Goal: Book appointment/travel/reservation

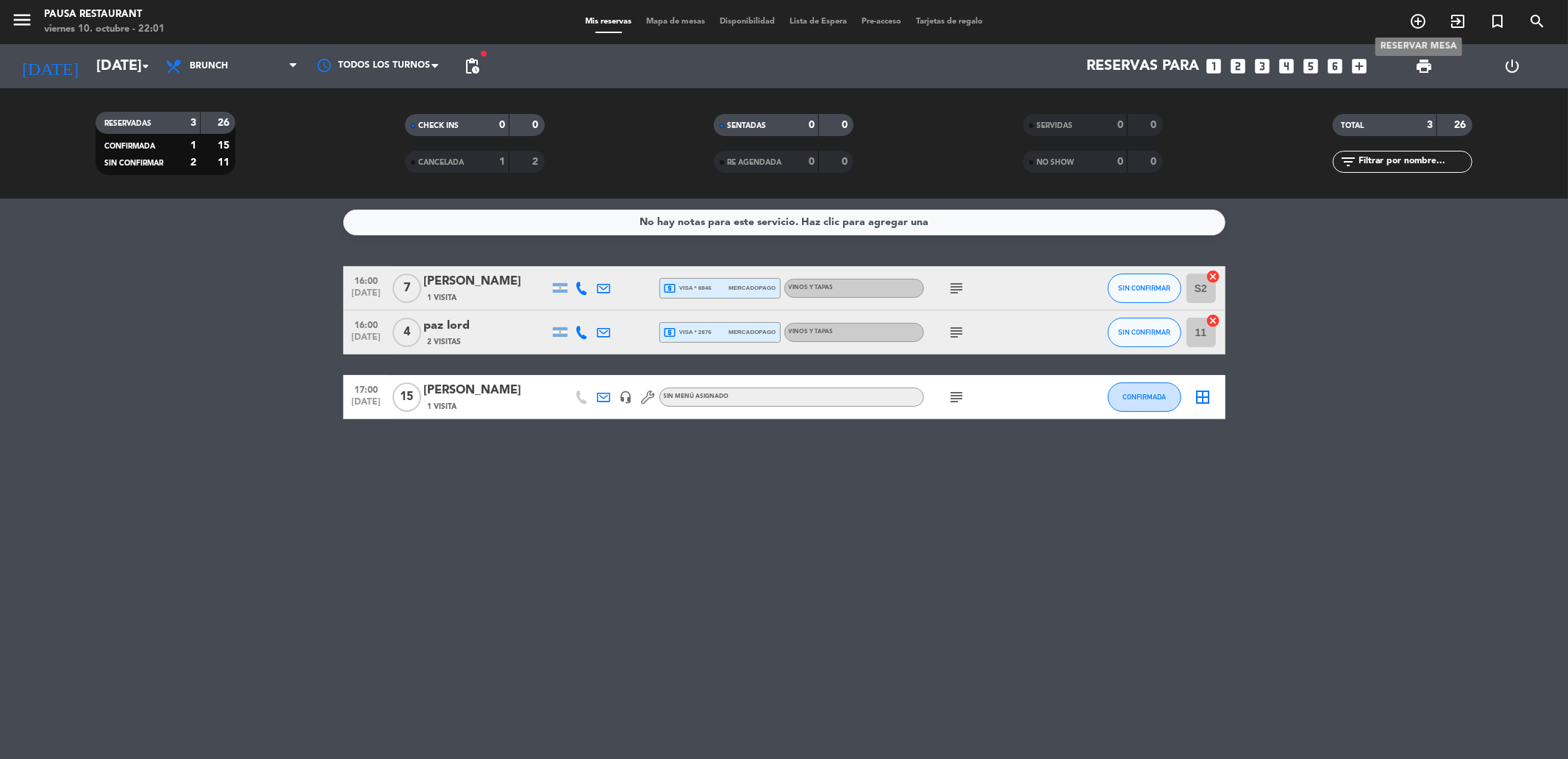
click at [1426, 17] on icon "add_circle_outline" at bounding box center [1418, 21] width 17 height 17
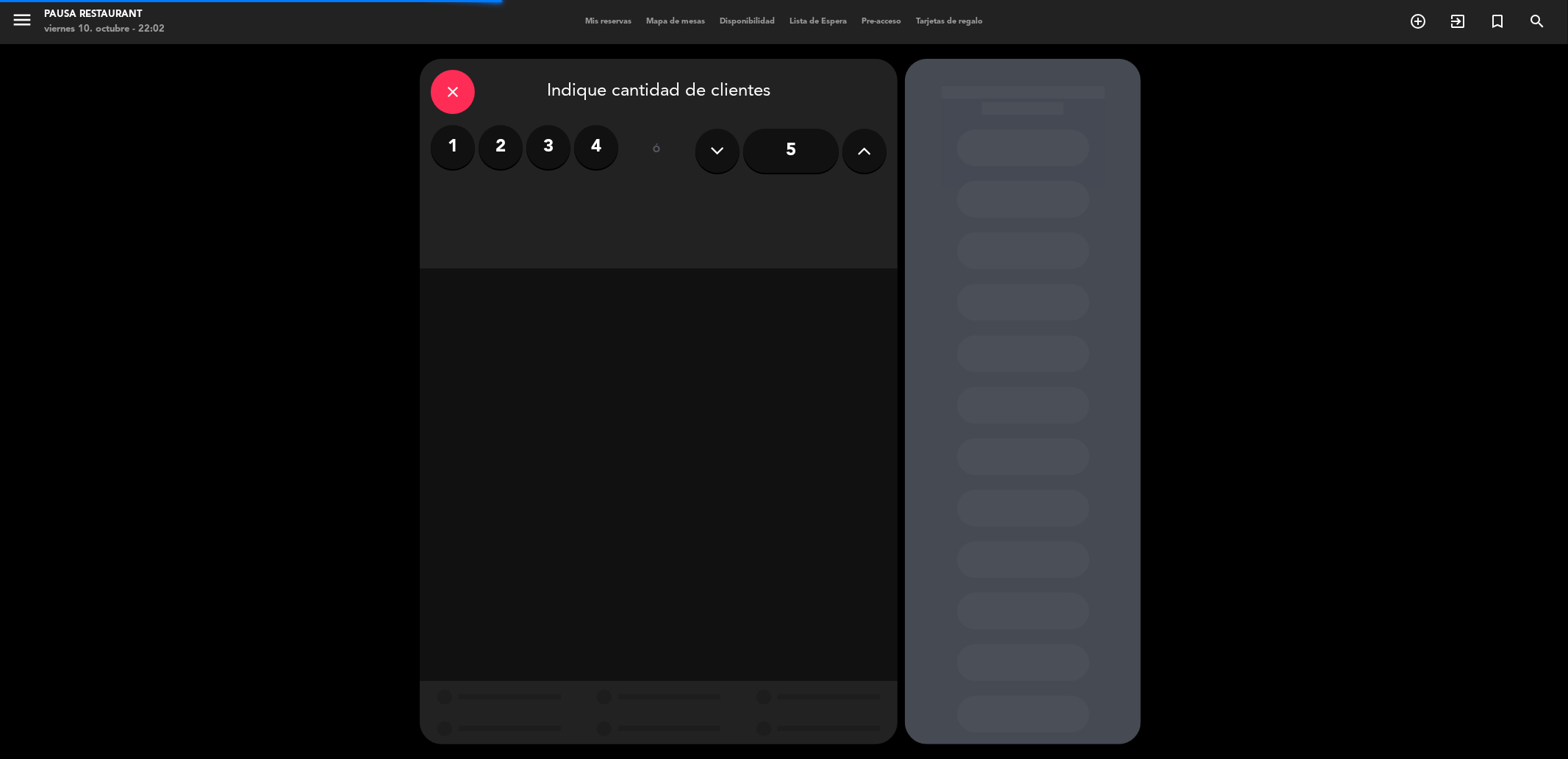
click at [488, 150] on label "2" at bounding box center [501, 147] width 44 height 44
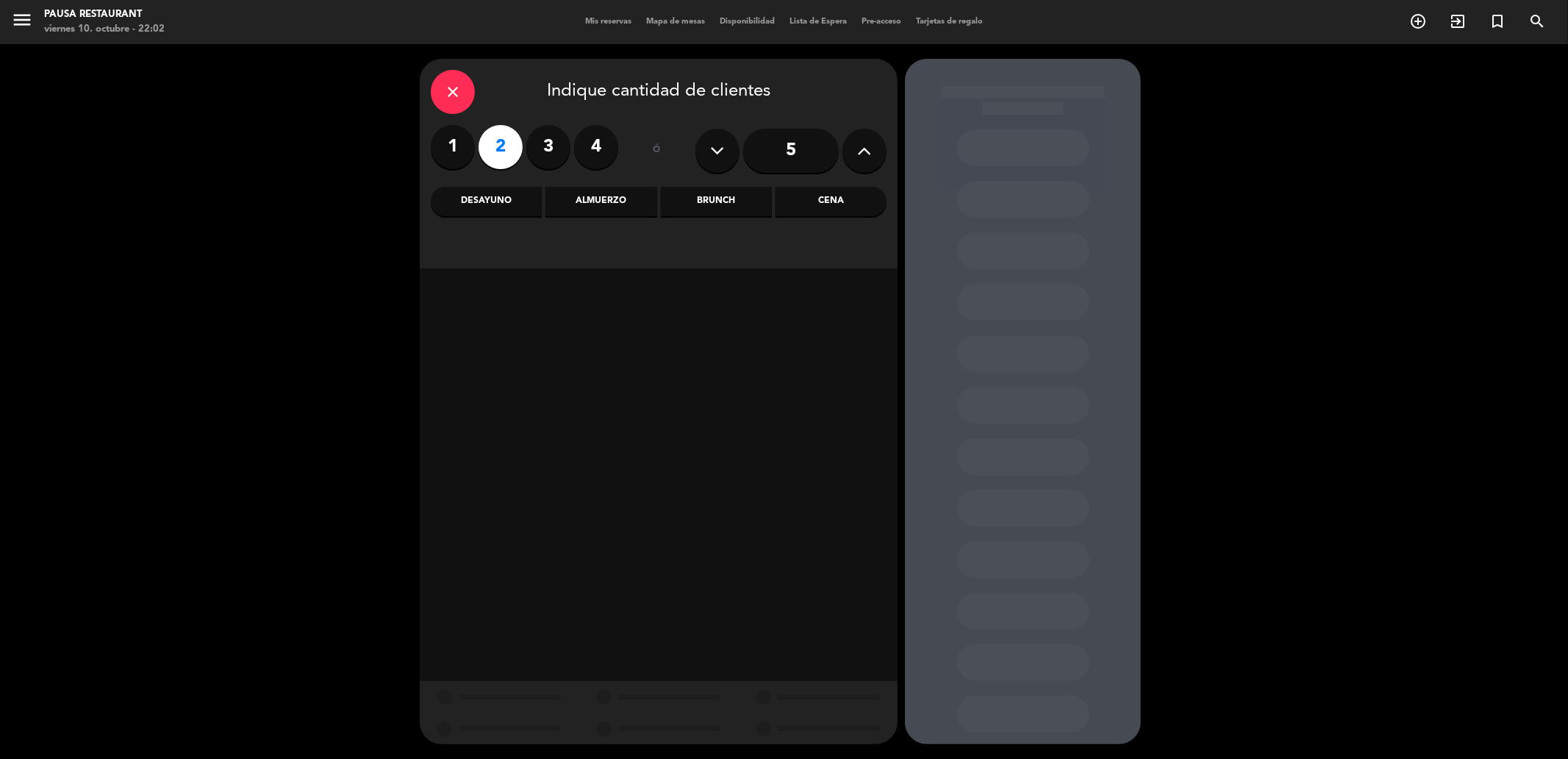
click at [615, 212] on div "Almuerzo" at bounding box center [601, 201] width 111 height 29
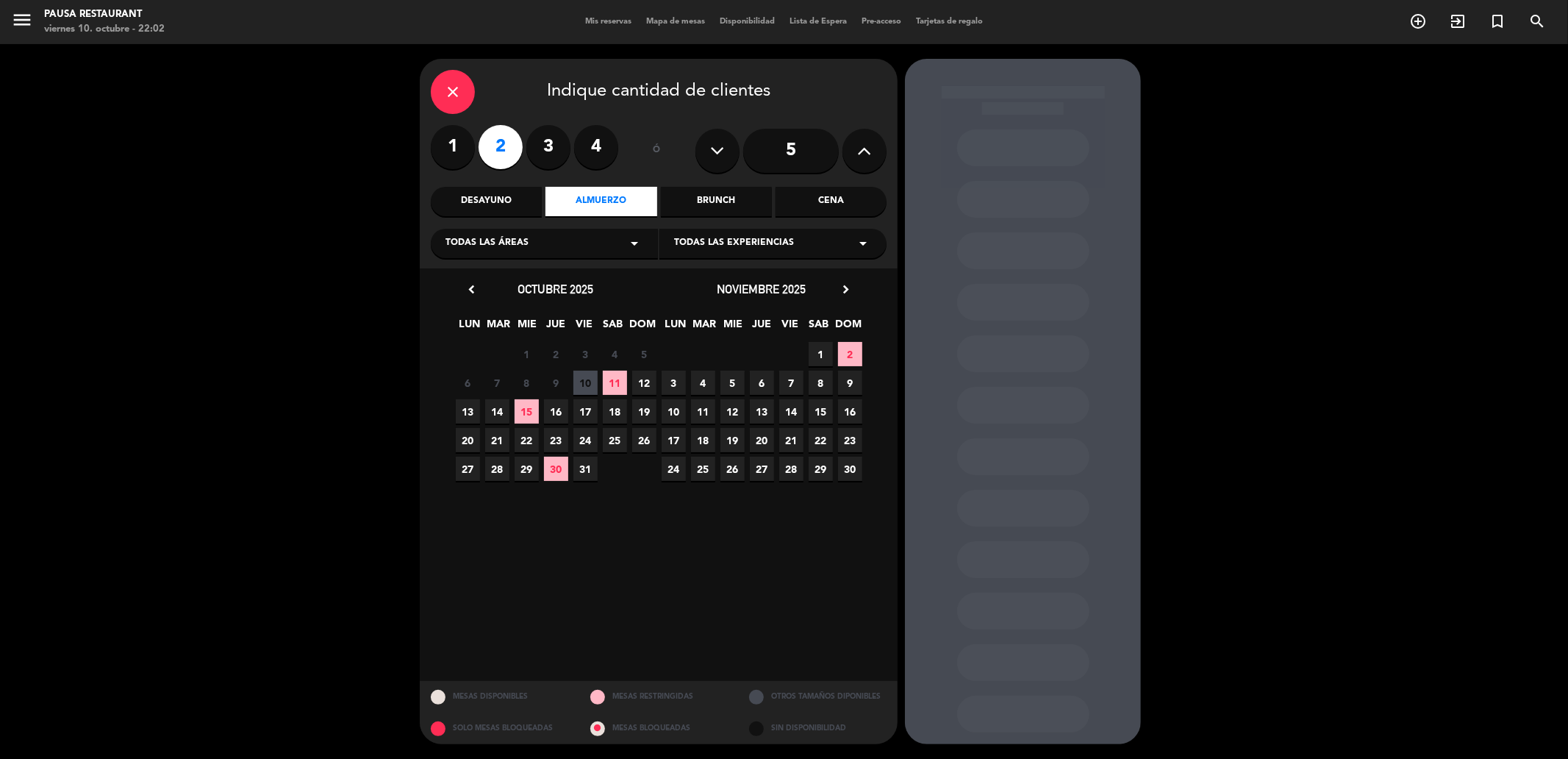
click at [477, 415] on span "13" at bounding box center [468, 411] width 24 height 24
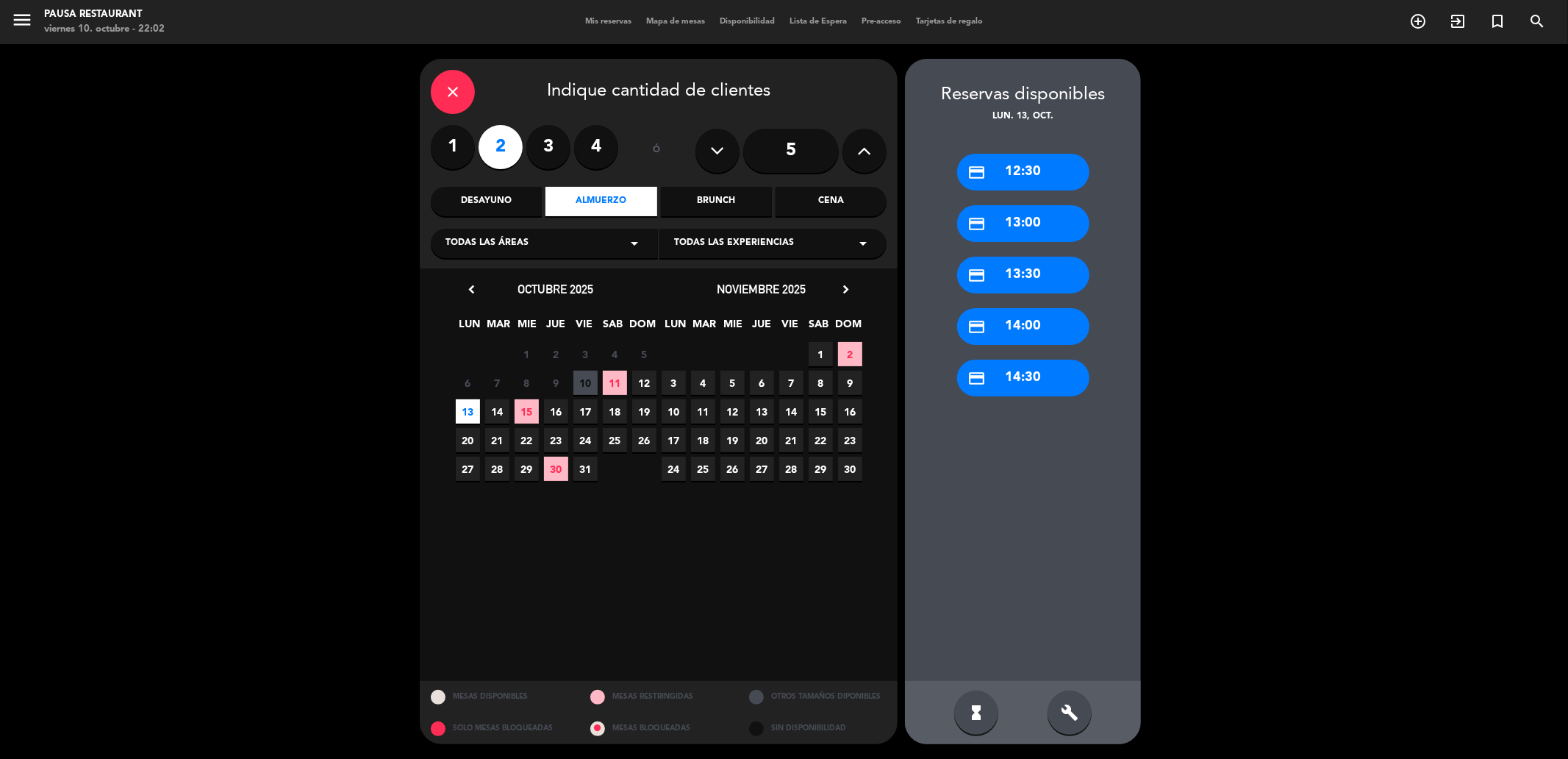
click at [1047, 225] on div "credit_card 13:00" at bounding box center [1023, 223] width 132 height 37
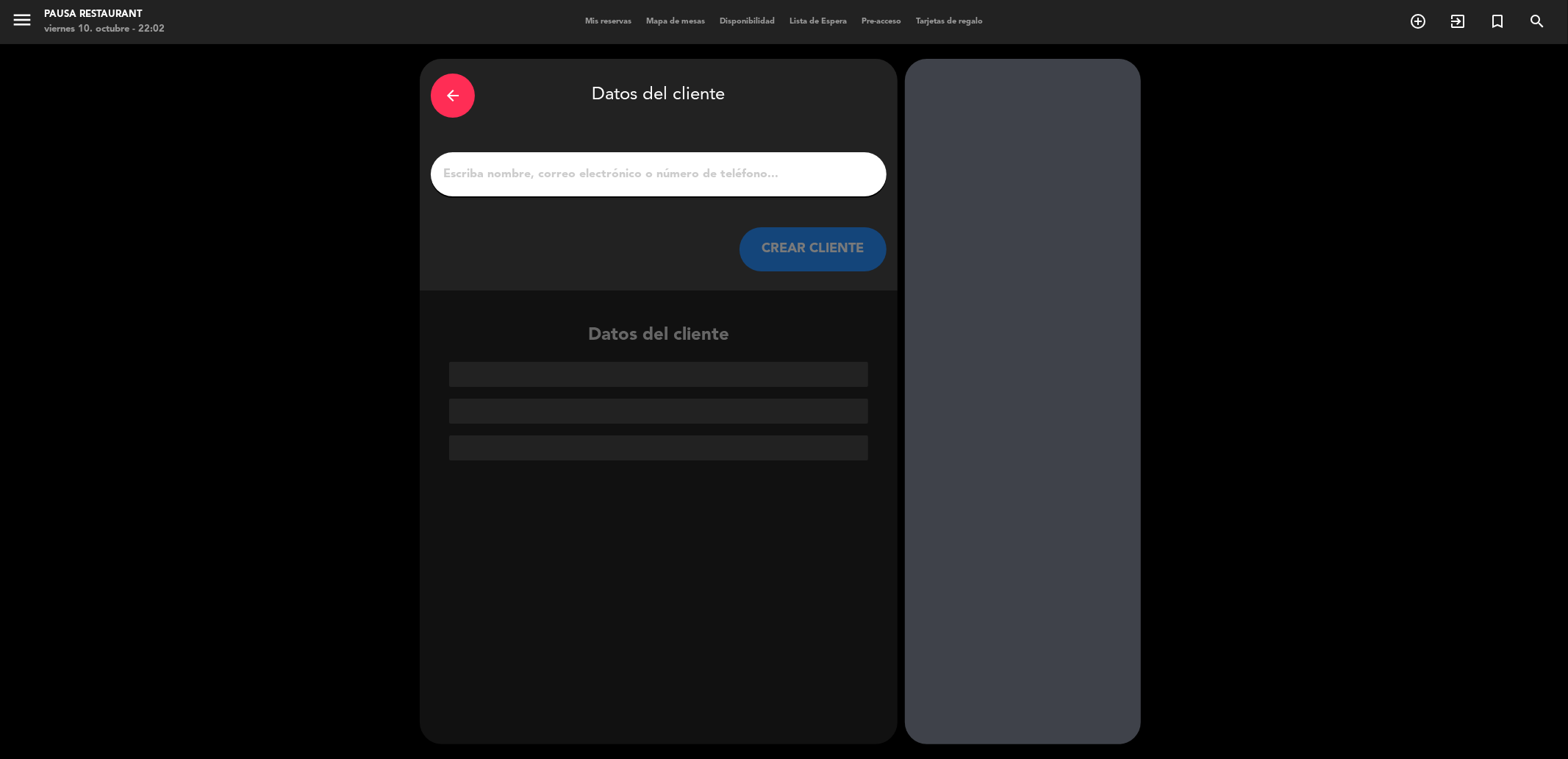
drag, startPoint x: 490, startPoint y: 189, endPoint x: 496, endPoint y: 180, distance: 10.8
paste input "[PERSON_NAME]"
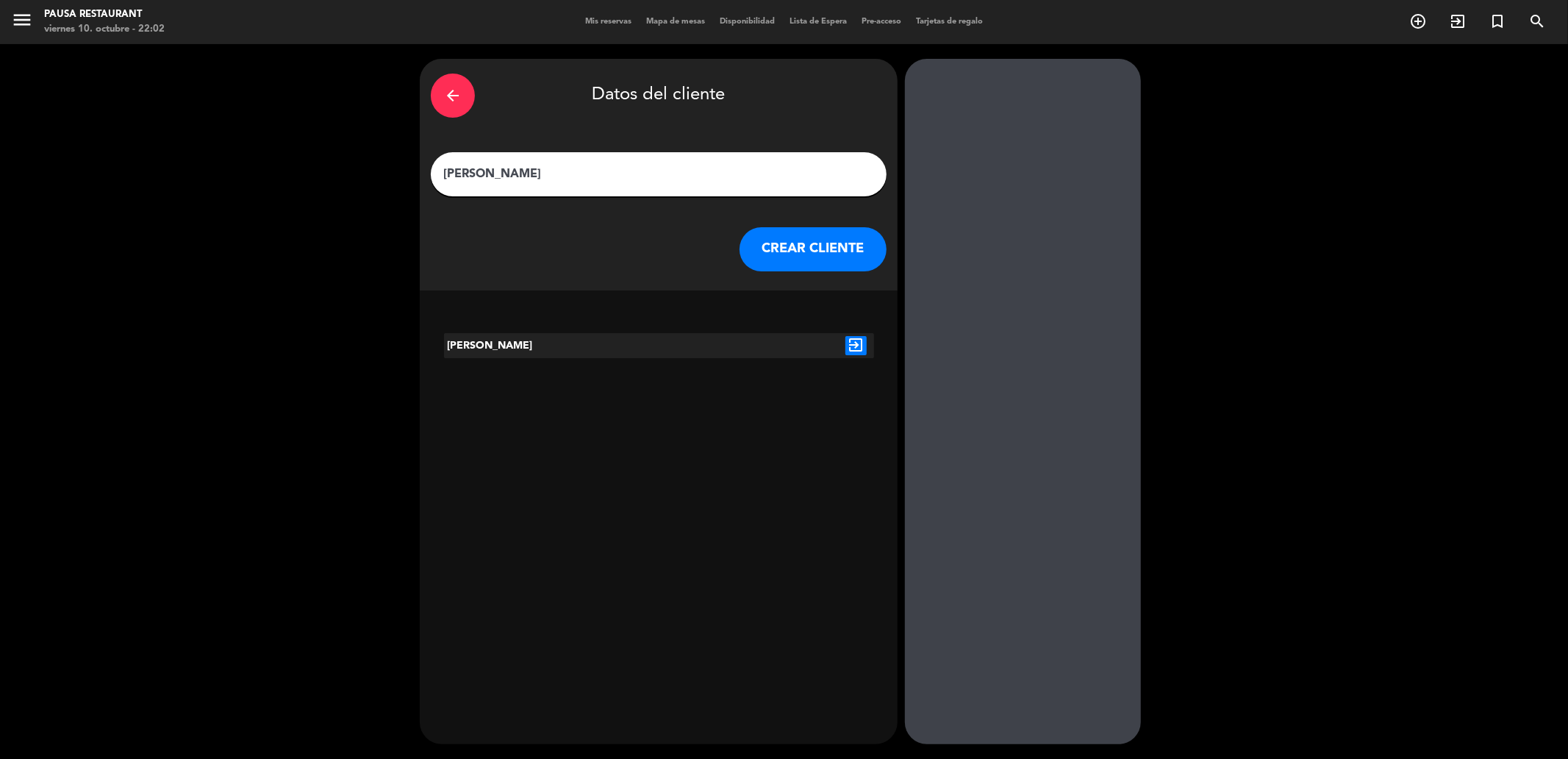
type input "[PERSON_NAME]"
click at [451, 94] on icon "arrow_back" at bounding box center [453, 95] width 17 height 17
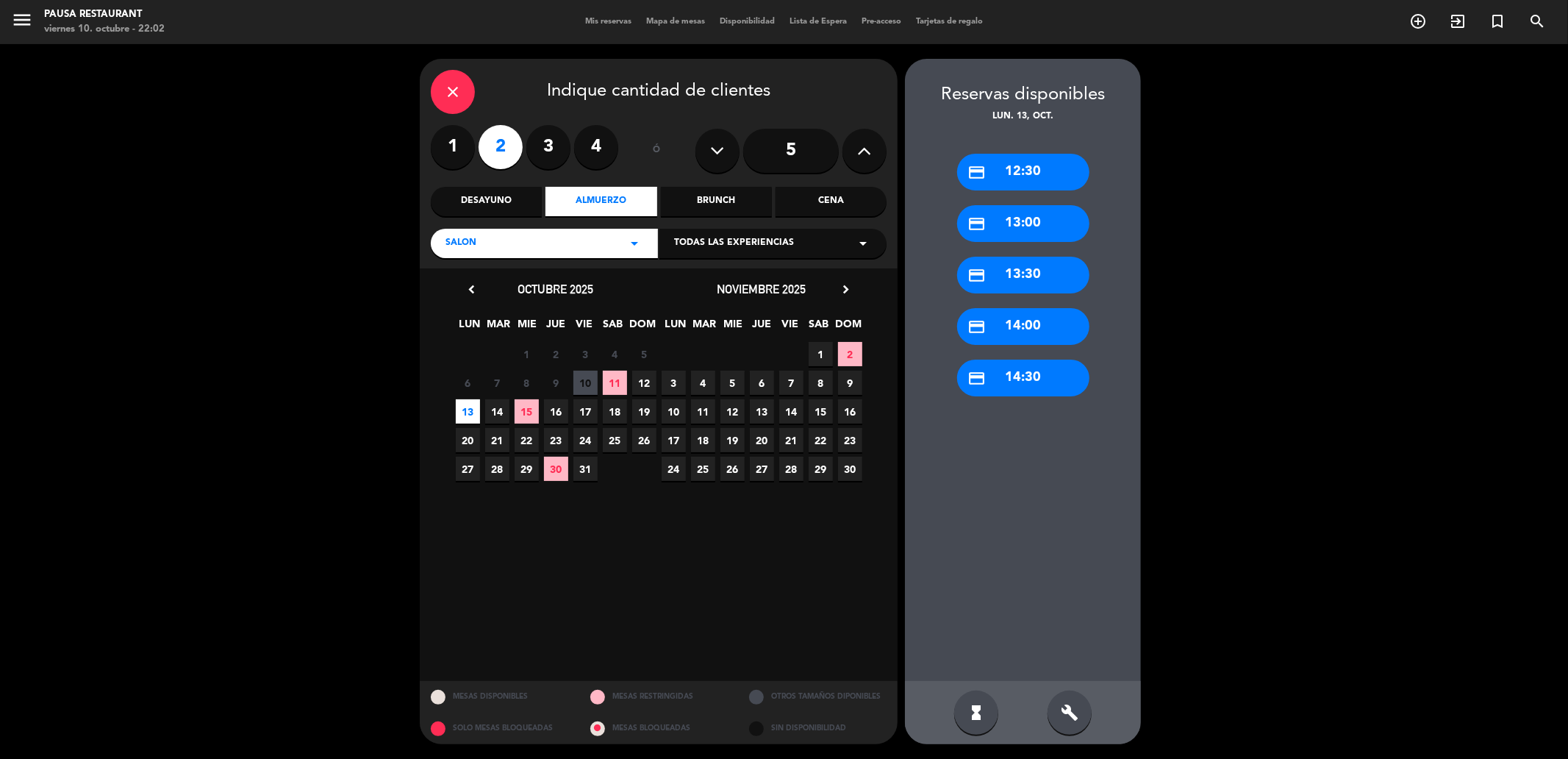
click at [461, 85] on icon "close" at bounding box center [453, 92] width 17 height 17
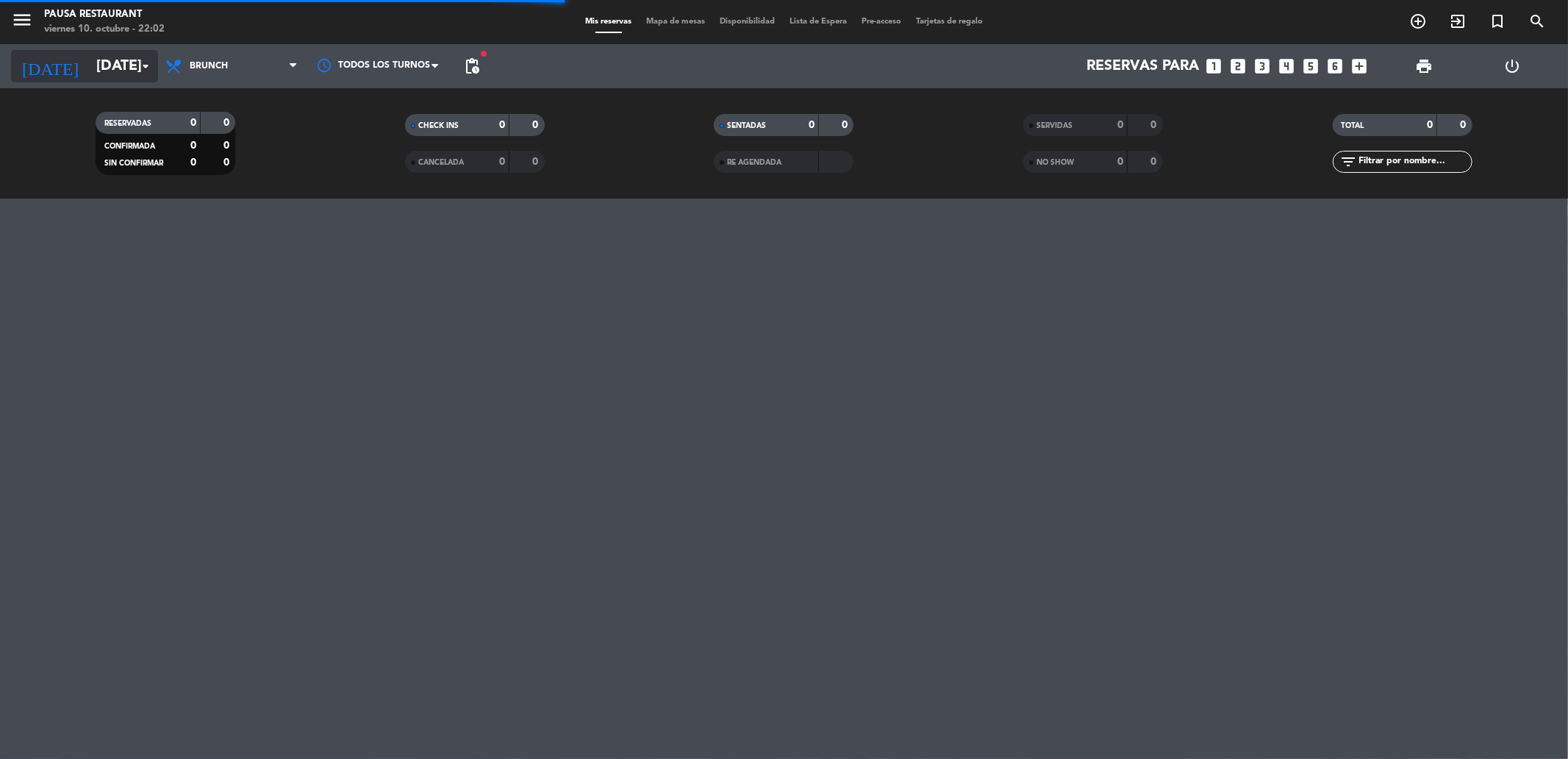
click at [94, 57] on input "[DATE]" at bounding box center [182, 66] width 186 height 32
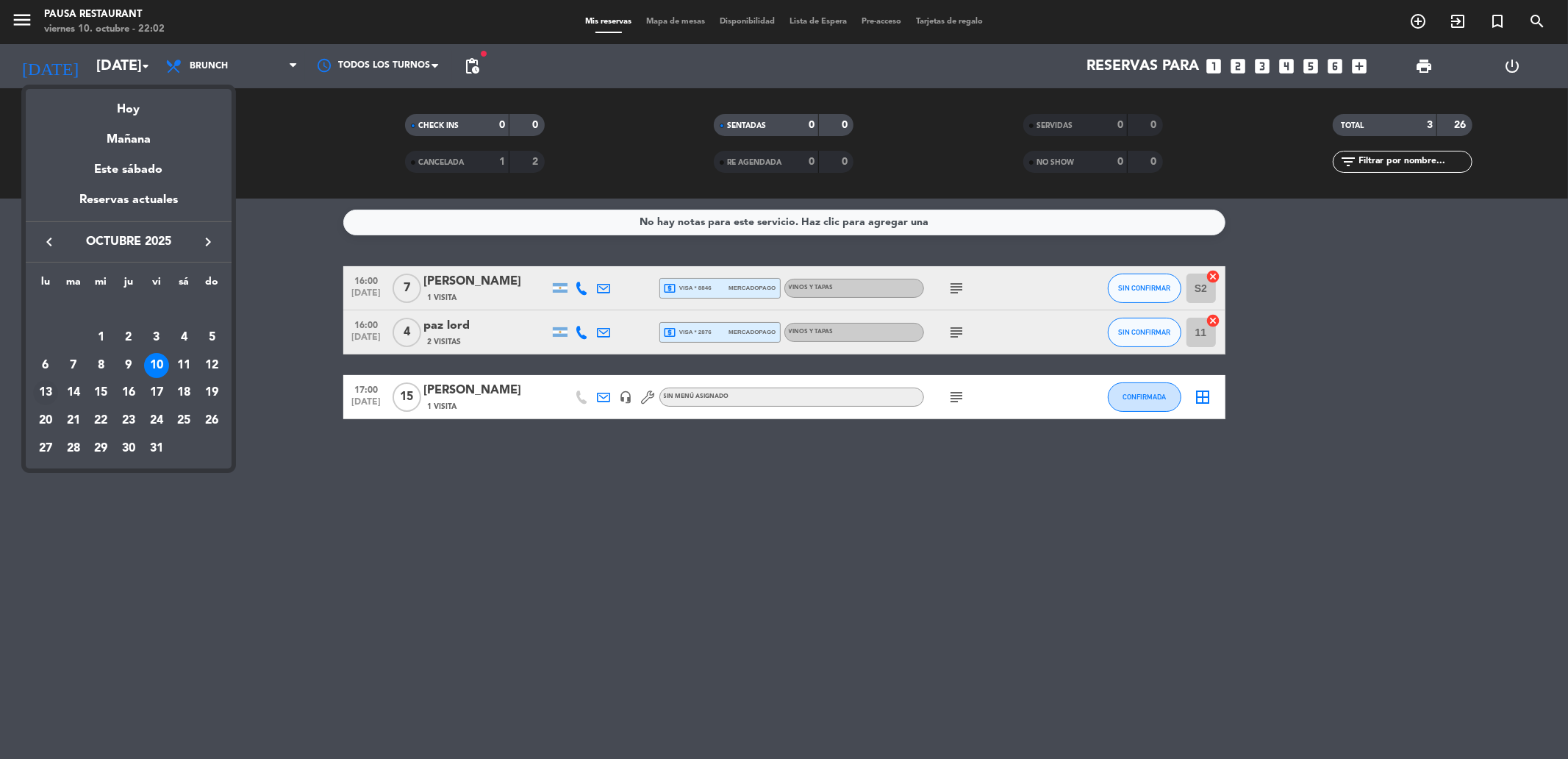
click at [49, 394] on div "13" at bounding box center [46, 392] width 25 height 25
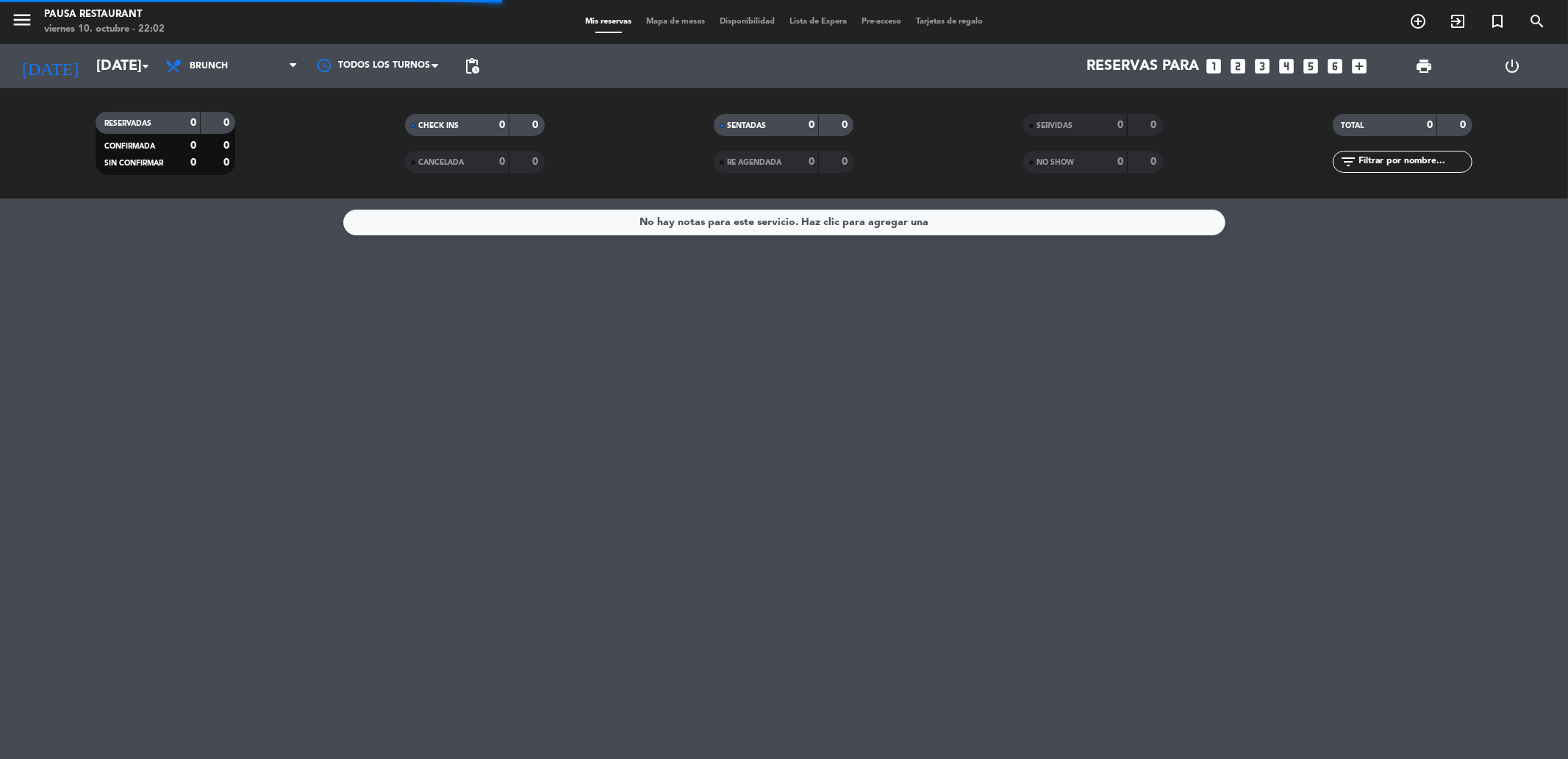
click at [233, 68] on span "Brunch" at bounding box center [231, 66] width 147 height 32
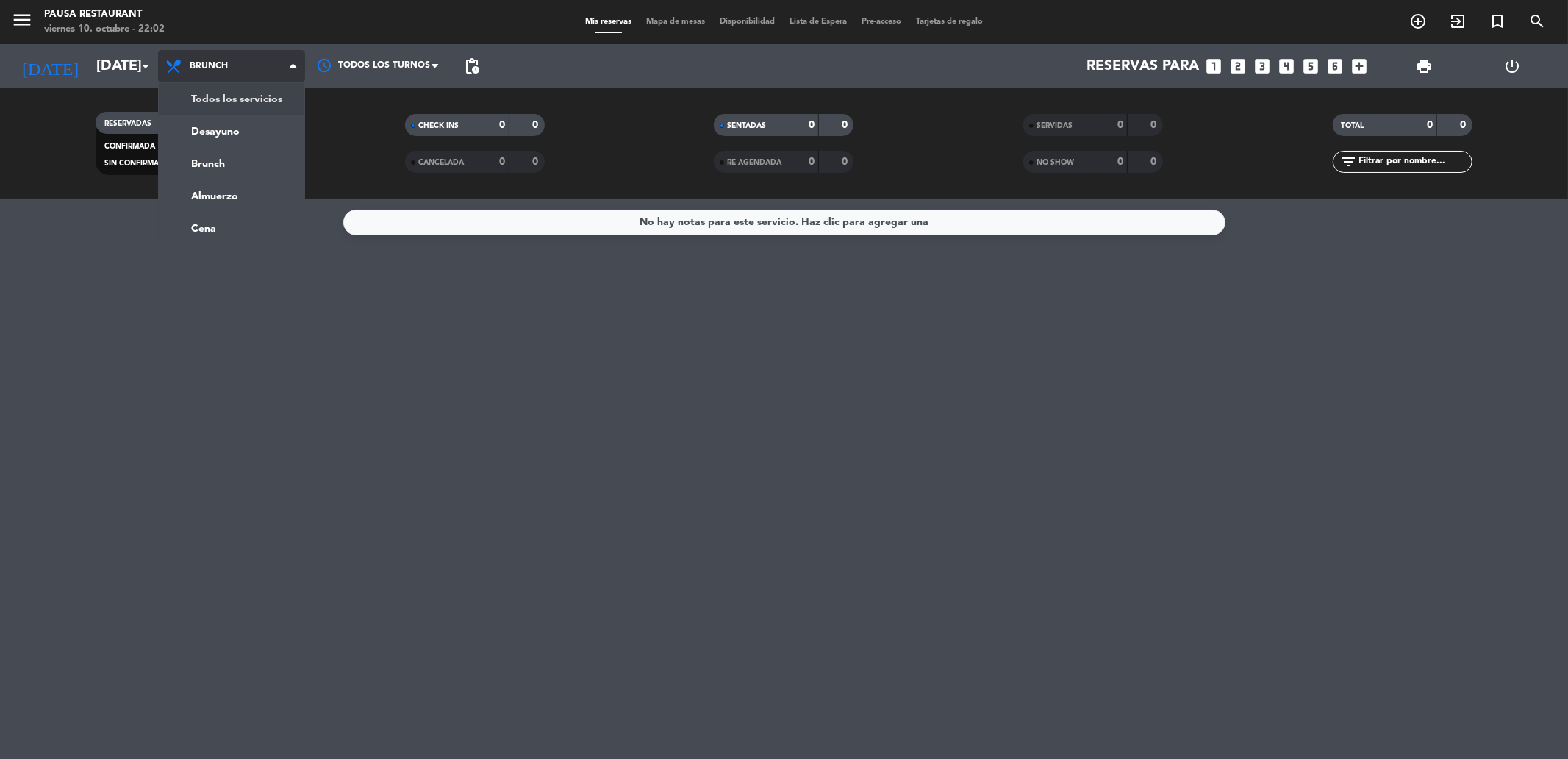
click at [284, 97] on div "menu Pausa Restaurant [DATE] 10. octubre - 22:02 Mis reservas Mapa de mesas Dis…" at bounding box center [784, 99] width 1568 height 198
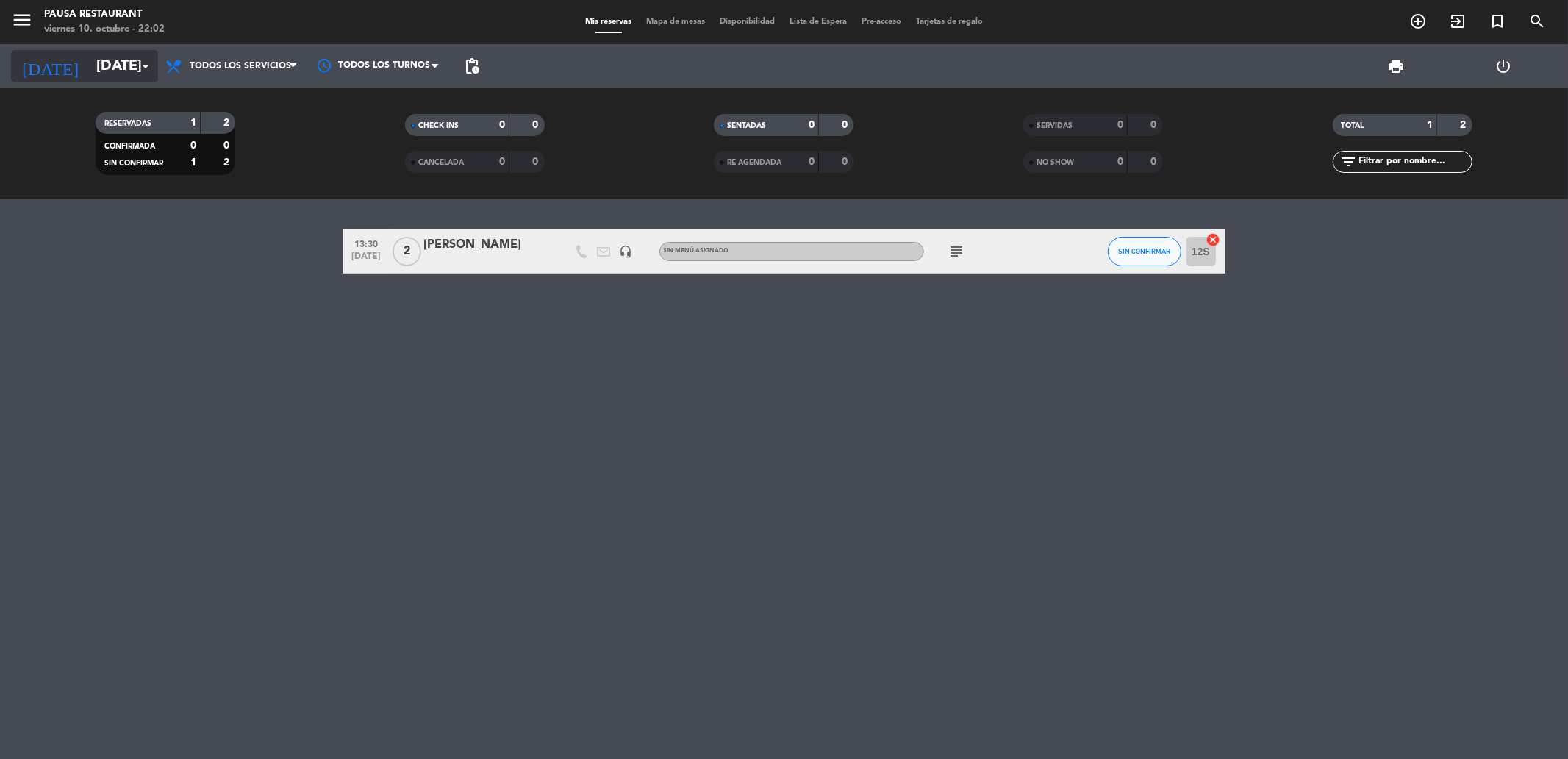
click at [107, 62] on input "[DATE]" at bounding box center [182, 66] width 186 height 32
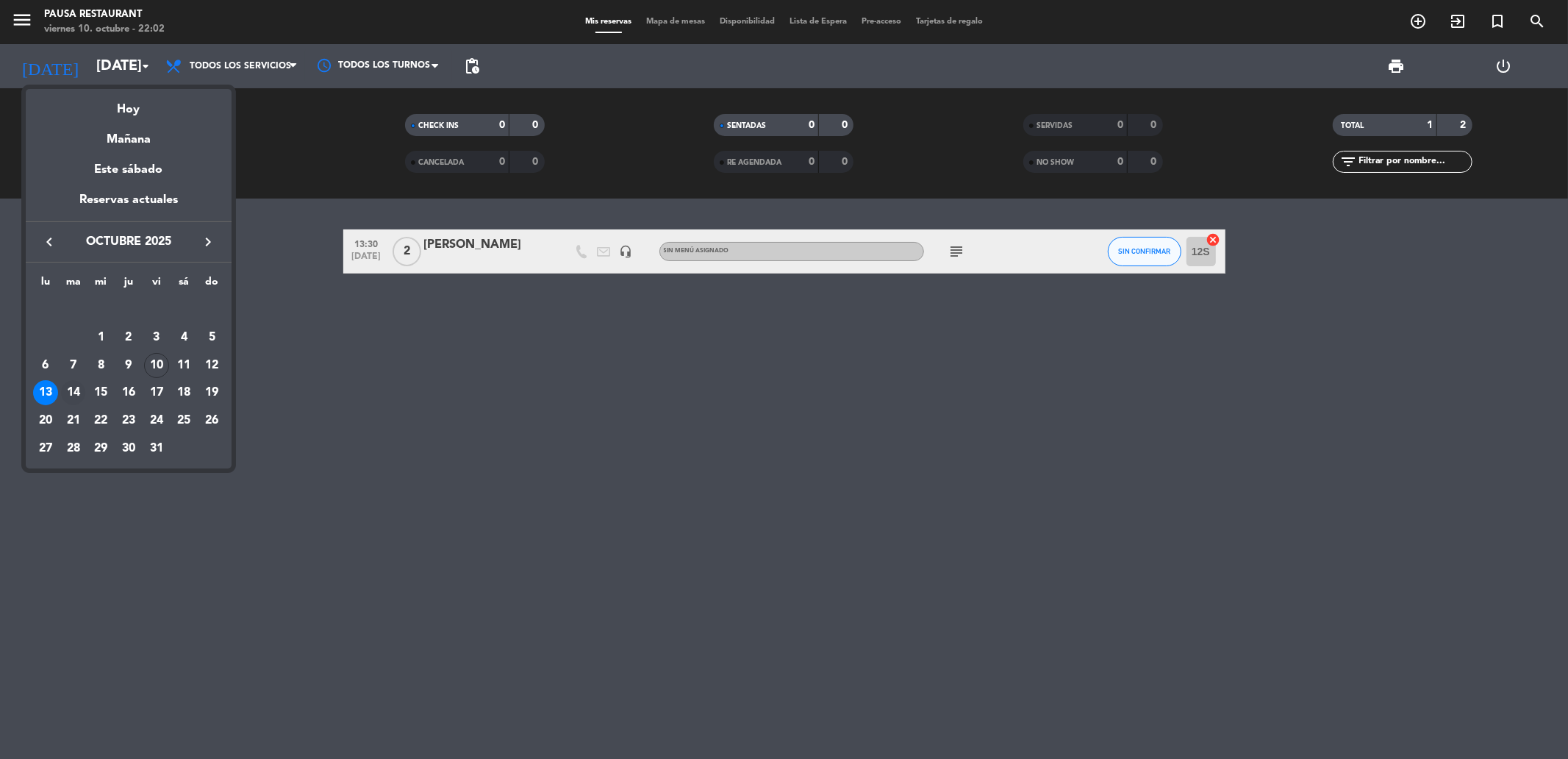
click at [74, 396] on div "14" at bounding box center [74, 392] width 25 height 25
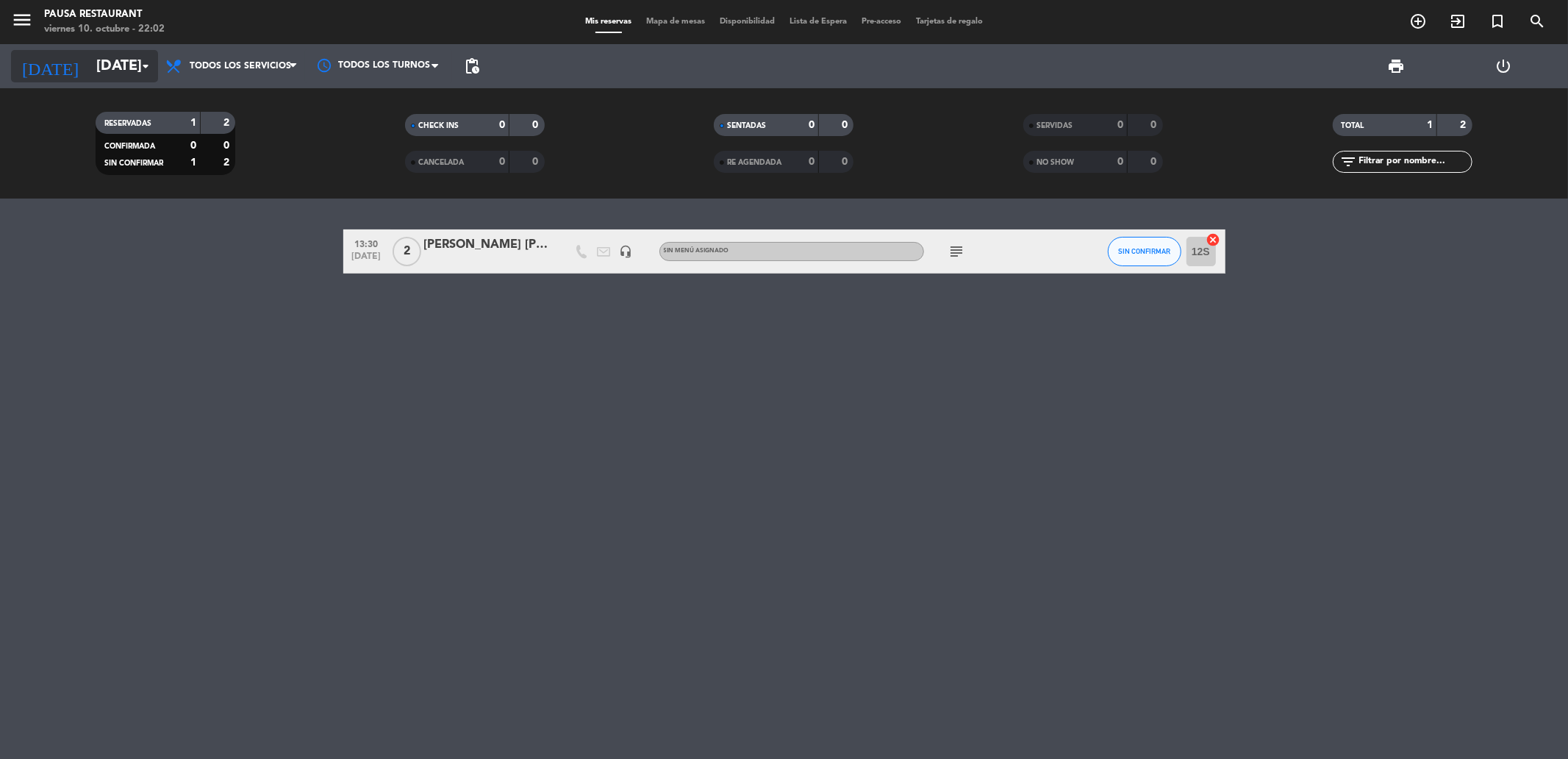
click at [106, 79] on input "[DATE]" at bounding box center [182, 66] width 186 height 32
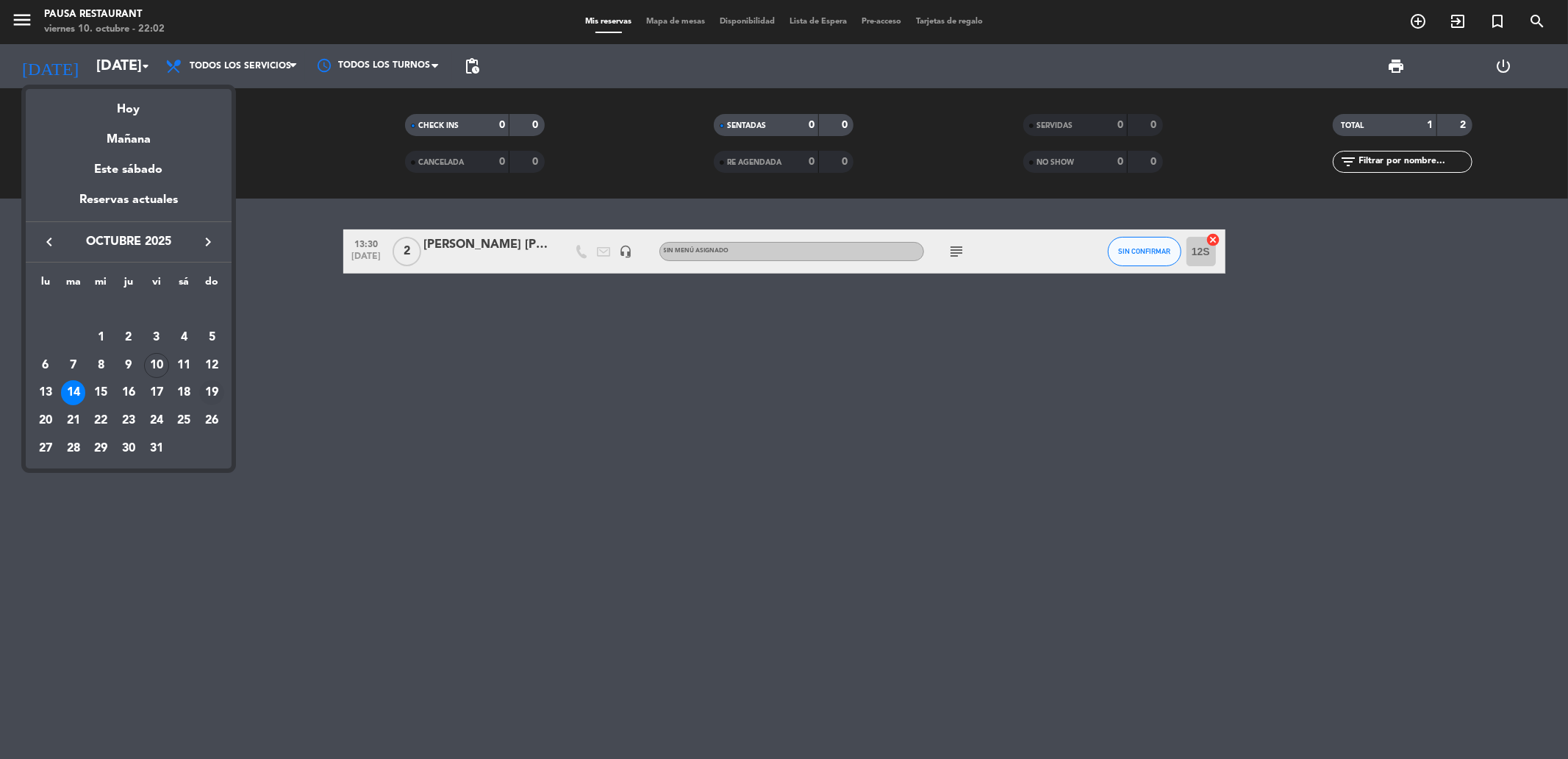
click at [212, 401] on div "19" at bounding box center [212, 392] width 25 height 25
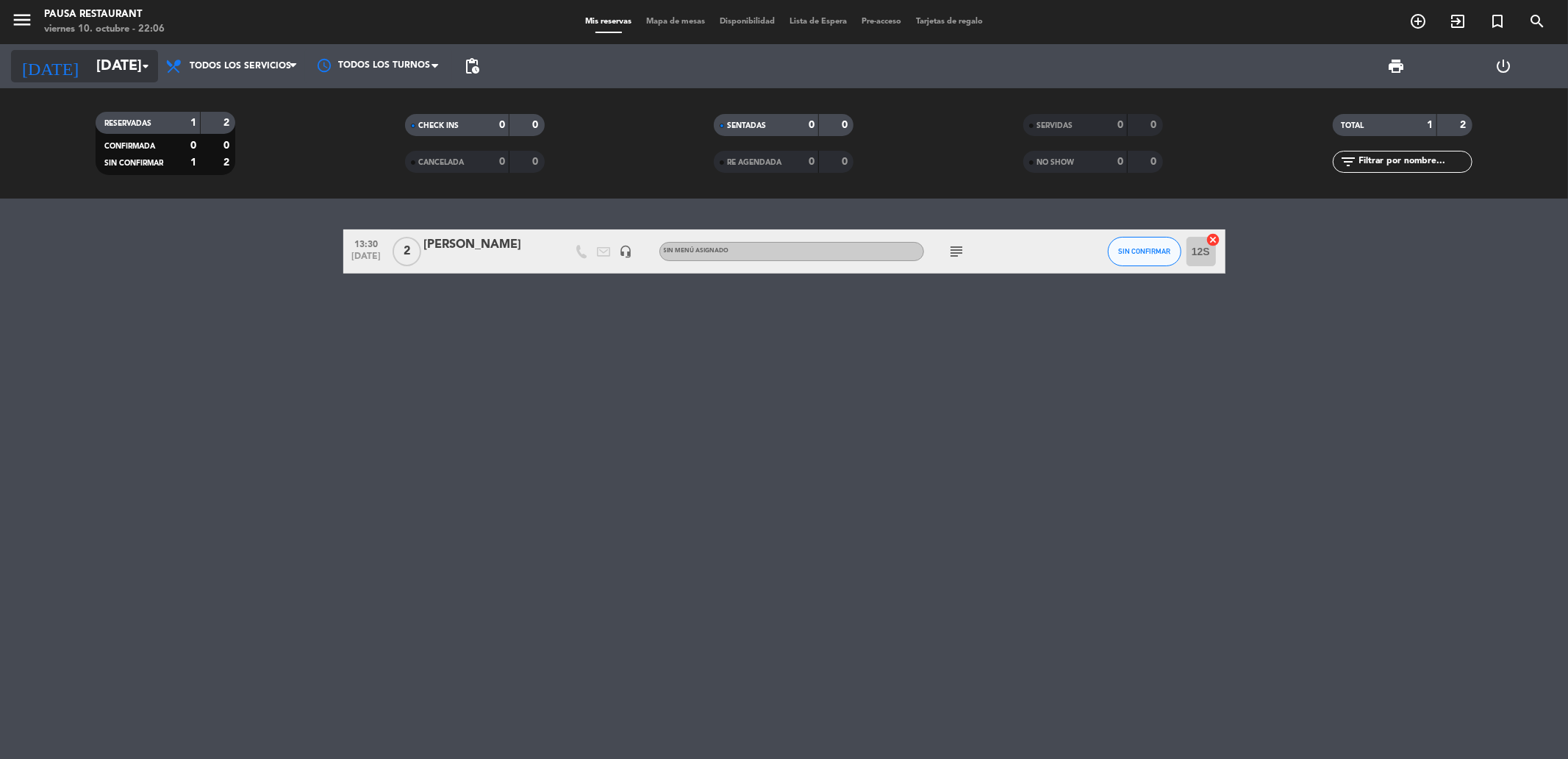
click at [115, 76] on input "[DATE]" at bounding box center [182, 66] width 186 height 32
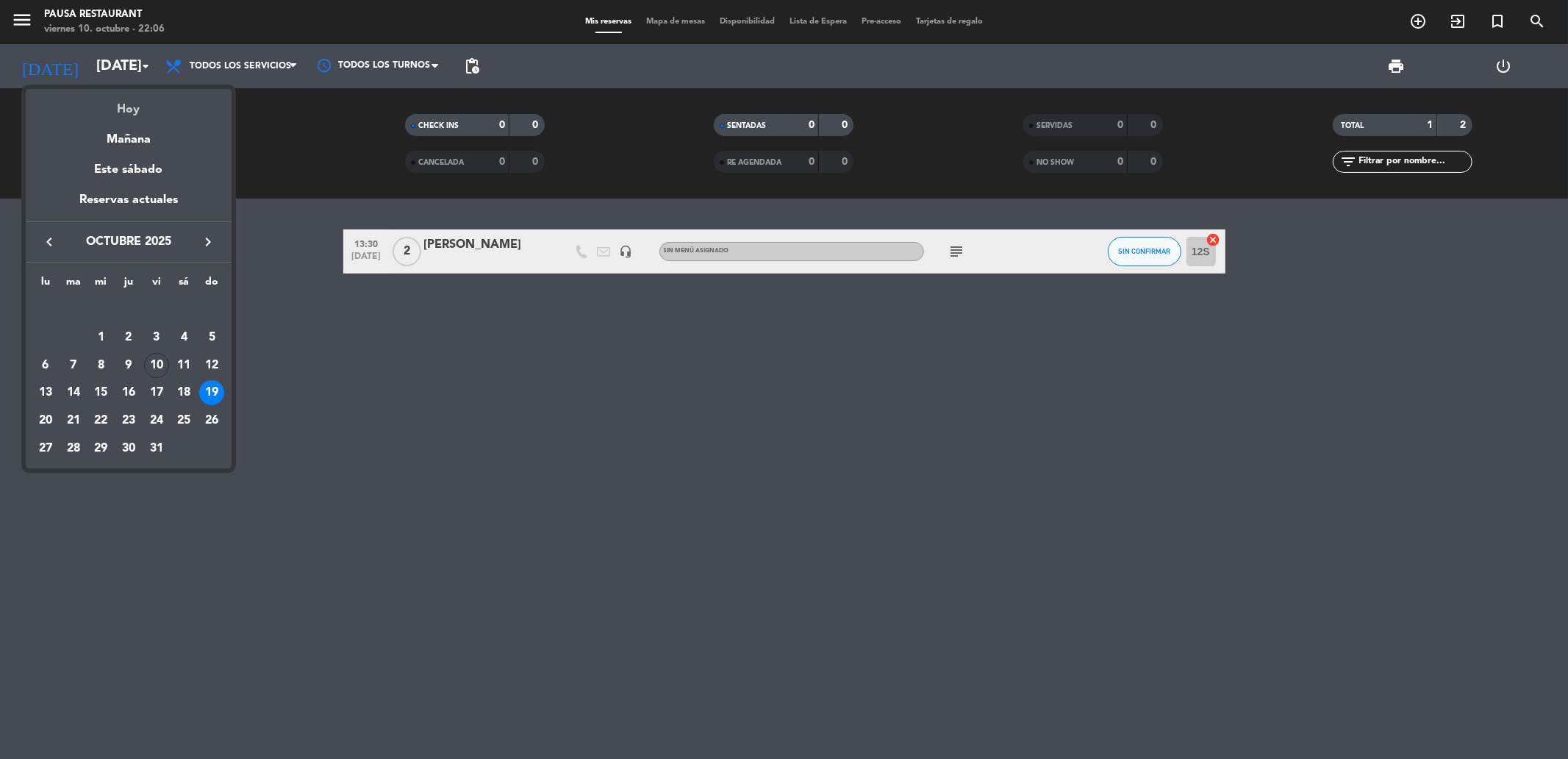
click at [137, 112] on div "Hoy" at bounding box center [129, 104] width 206 height 30
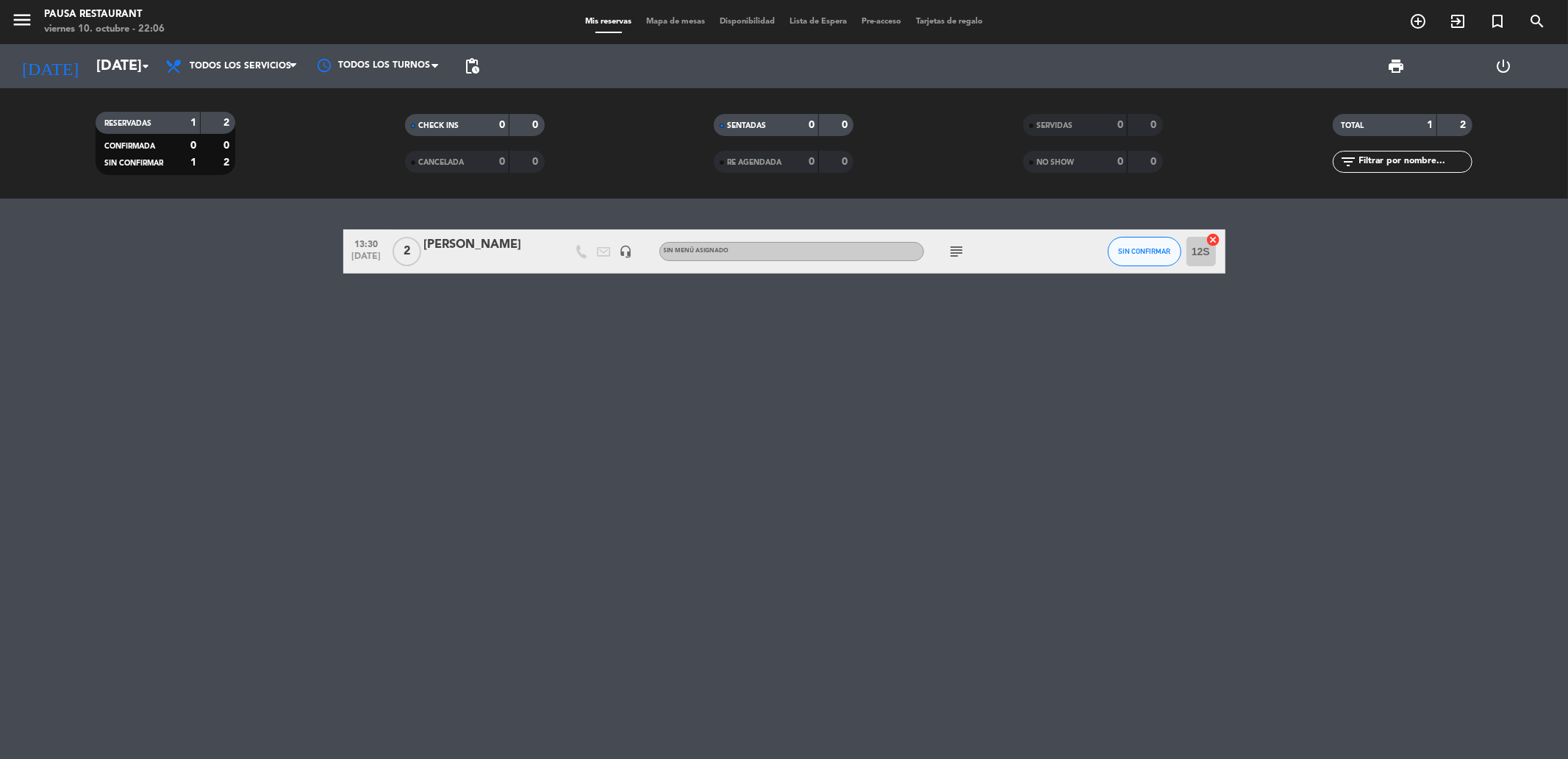
type input "[DATE]"
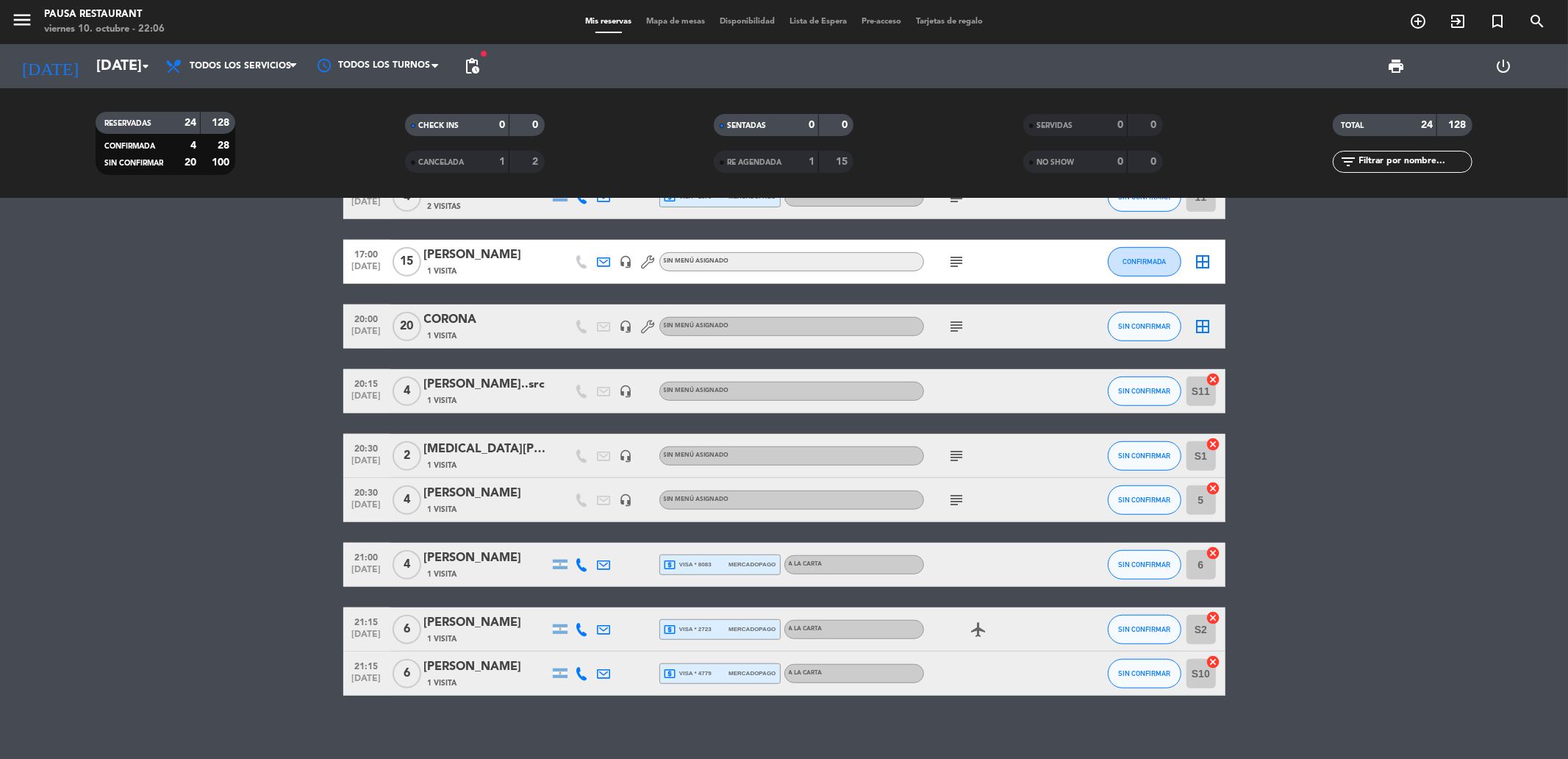
scroll to position [809, 0]
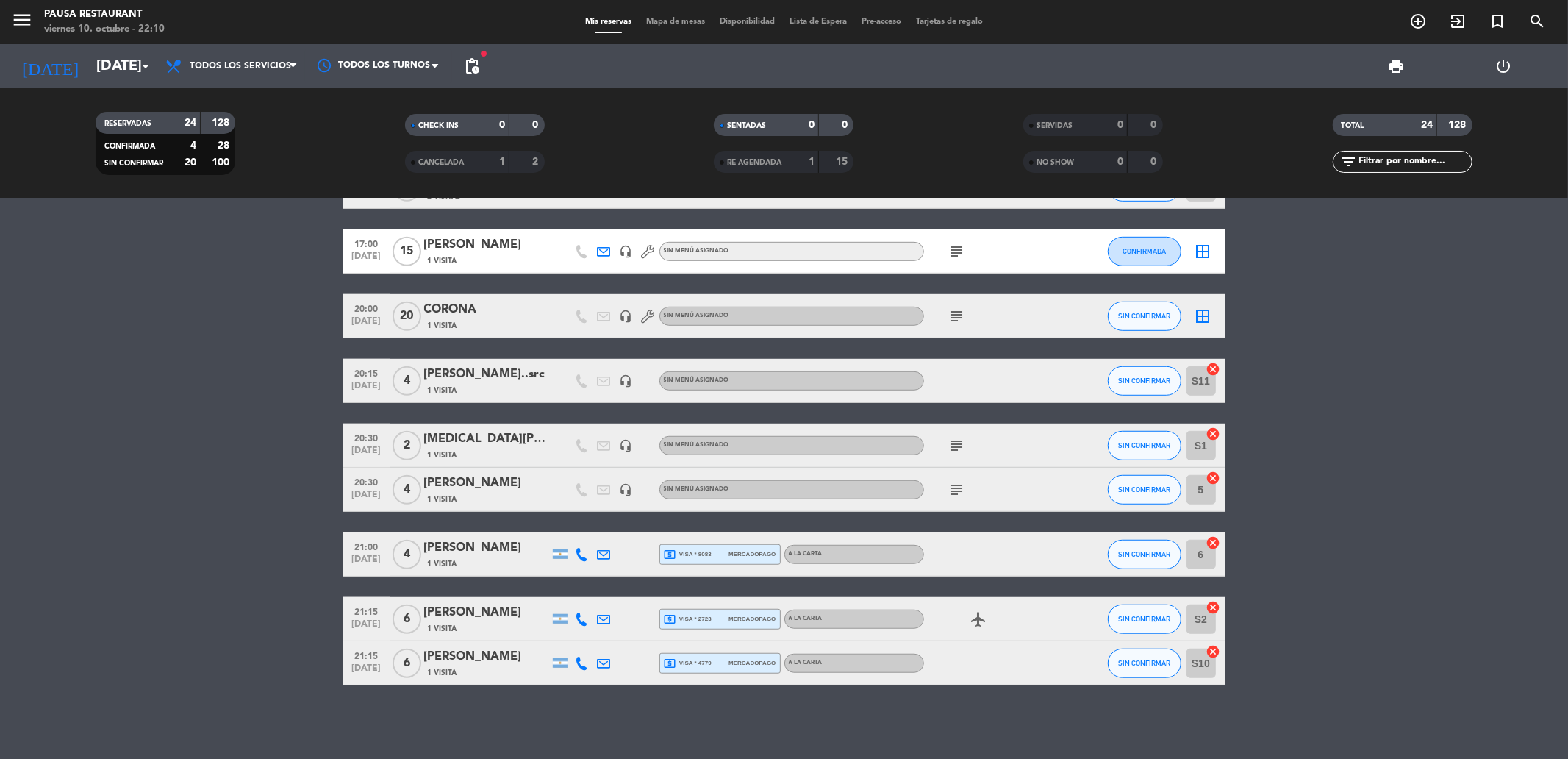
click at [231, 519] on bookings-row "13:00 [DATE] 2 [PERSON_NAME] 1 Visita headset_mic Sin menú asignado SIN CONFIRM…" at bounding box center [784, 53] width 1568 height 1265
